Goal: Find specific page/section: Find specific page/section

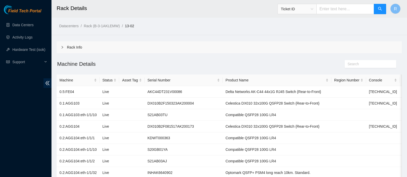
scroll to position [155, 0]
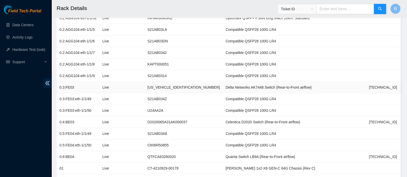
click at [157, 89] on td "[US_VEHICLE_IDENTIFICATION_NUMBER]" at bounding box center [184, 88] width 78 height 12
click at [366, 122] on td "[TECHNICAL_ID]" at bounding box center [383, 123] width 34 height 12
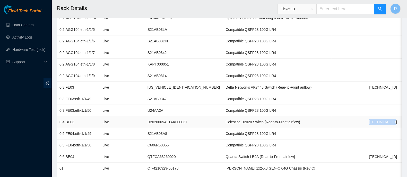
copy td "[TECHNICAL_ID]"
click at [251, 113] on td "Compatible QSFP28 100G LR4" at bounding box center [277, 111] width 109 height 12
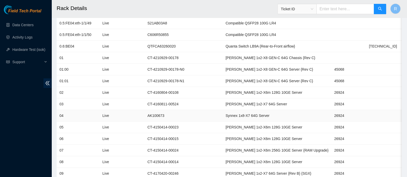
scroll to position [270, 0]
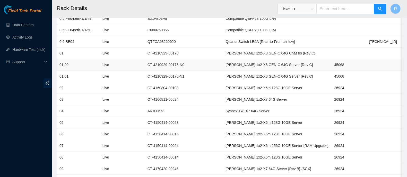
copy td "[TECHNICAL_ID]"
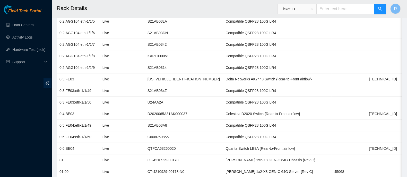
scroll to position [162, 0]
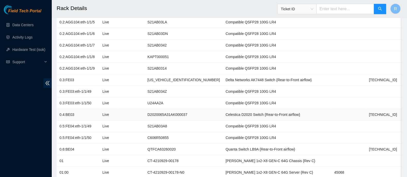
click at [178, 114] on td "D2020065A31AK000037" at bounding box center [184, 115] width 78 height 12
copy td "D2020065A31AK000037"
click at [301, 6] on span "Ticket ID" at bounding box center [297, 9] width 32 height 8
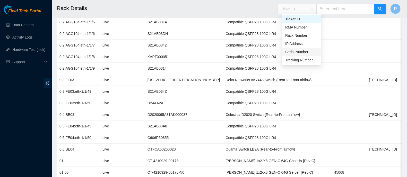
click at [302, 52] on div "Serial Number" at bounding box center [301, 52] width 32 height 6
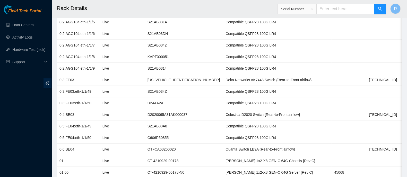
click at [331, 6] on input "text" at bounding box center [345, 9] width 58 height 10
paste input "D2020065A31AK000037"
type input "D2020065A31AK000037"
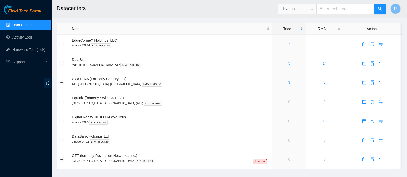
click at [303, 11] on span "Ticket ID" at bounding box center [297, 9] width 32 height 8
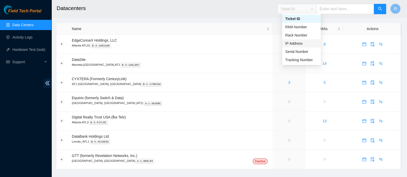
click at [299, 44] on div "IP Address" at bounding box center [301, 44] width 32 height 6
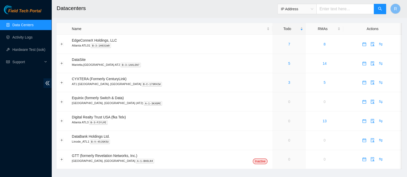
click at [330, 7] on input "text" at bounding box center [345, 9] width 58 height 10
paste input "D2020065A31AK000037"
type input "D2020065A31AK000037"
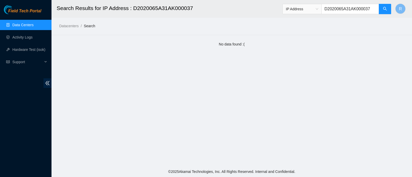
click at [318, 10] on span "IP Address" at bounding box center [302, 9] width 32 height 8
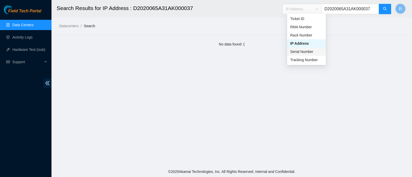
click at [310, 50] on div "Serial Number" at bounding box center [306, 52] width 32 height 6
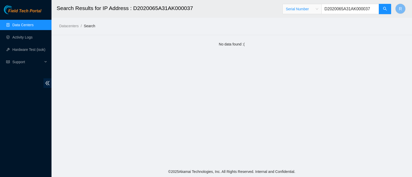
click at [336, 7] on input "D2020065A31AK000037" at bounding box center [350, 9] width 58 height 10
